Goal: Task Accomplishment & Management: Use online tool/utility

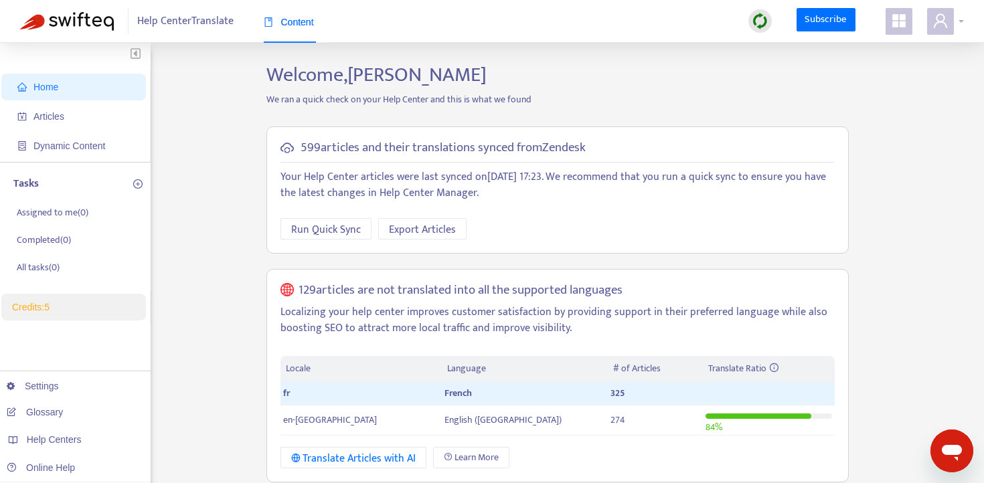
click at [942, 23] on icon "user" at bounding box center [940, 20] width 13 height 14
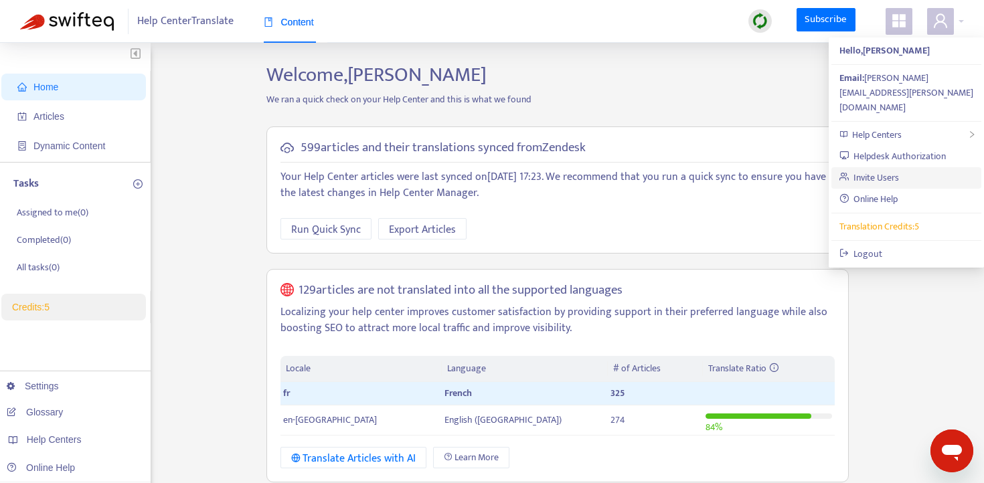
click at [888, 170] on link "Invite Users" at bounding box center [869, 177] width 60 height 15
